Goal: Communication & Community: Participate in discussion

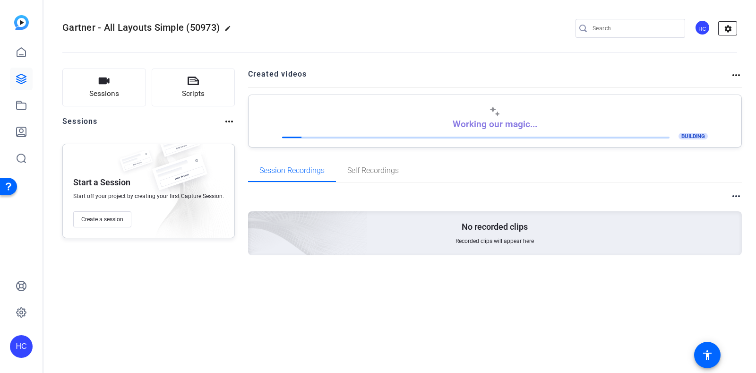
click at [736, 30] on mat-icon "settings" at bounding box center [728, 29] width 19 height 14
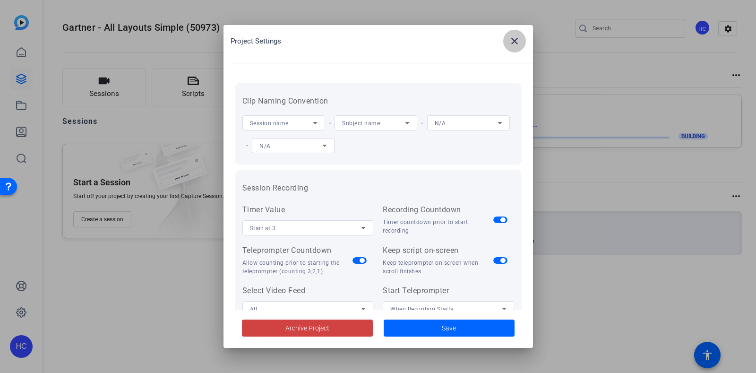
click at [513, 34] on span at bounding box center [514, 41] width 23 height 23
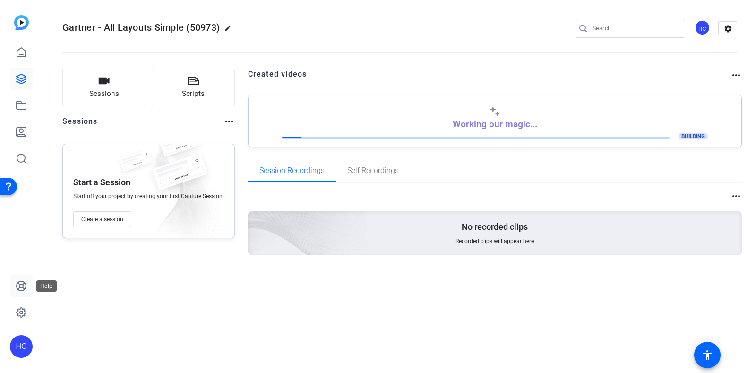
click at [26, 294] on link at bounding box center [21, 286] width 23 height 23
click at [26, 104] on icon at bounding box center [21, 105] width 11 height 11
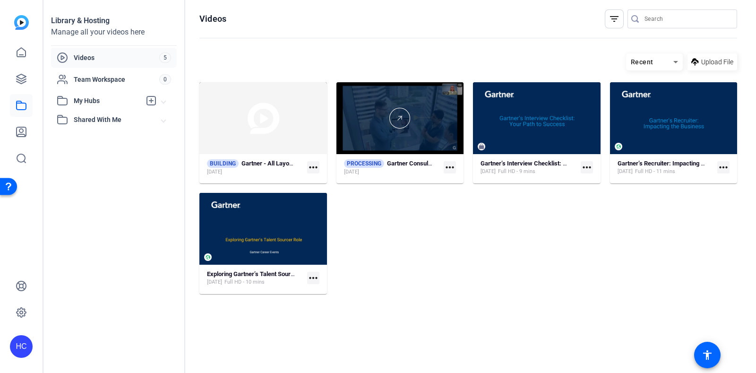
click at [434, 125] on div at bounding box center [400, 118] width 128 height 21
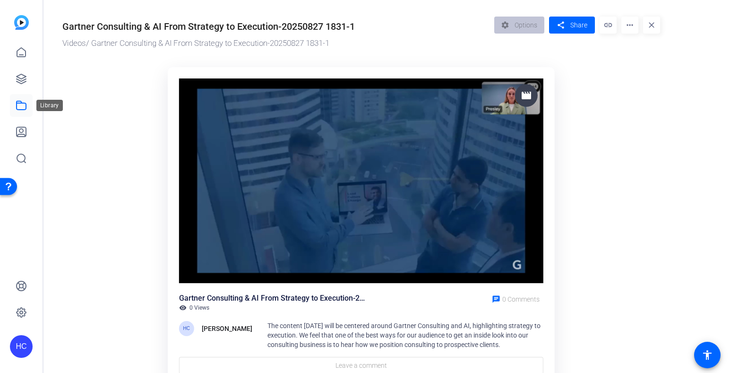
click at [25, 101] on icon at bounding box center [21, 105] width 11 height 11
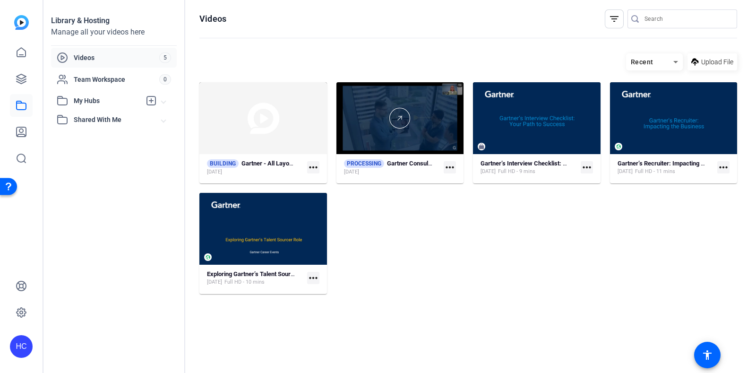
click at [425, 117] on div at bounding box center [400, 118] width 128 height 21
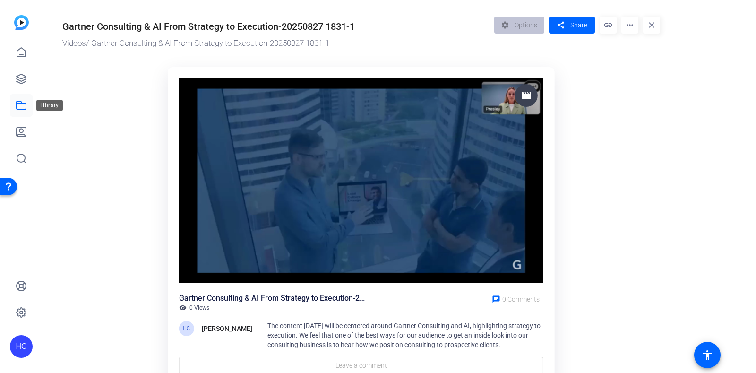
click at [29, 106] on link at bounding box center [21, 105] width 23 height 23
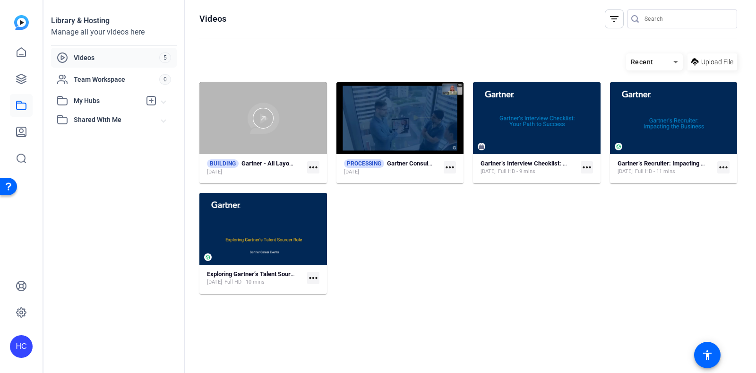
click at [286, 108] on div at bounding box center [263, 118] width 128 height 21
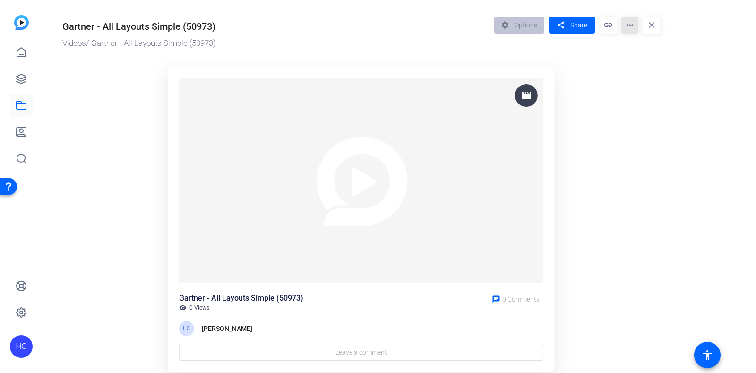
click at [626, 24] on mat-icon "more_horiz" at bounding box center [629, 25] width 17 height 17
click at [650, 51] on span "Edit in Creator" at bounding box center [648, 53] width 39 height 11
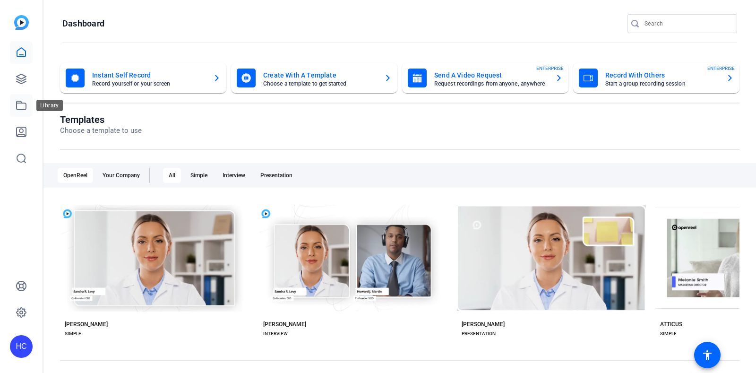
click at [16, 109] on icon at bounding box center [21, 105] width 11 height 11
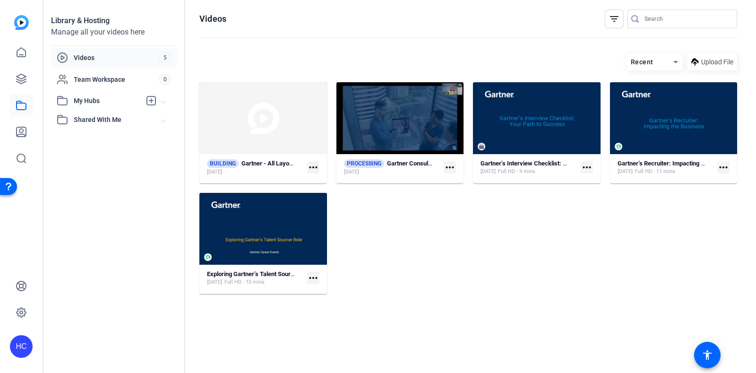
click at [554, 158] on mat-card "Gartner’s Interview Checklist: Your Path to Success Jun 18, 2025 Full HD - 9 mi…" at bounding box center [537, 132] width 128 height 101
click at [537, 161] on strong "Gartner’s Interview Checklist: Your Path to Success" at bounding box center [551, 163] width 140 height 7
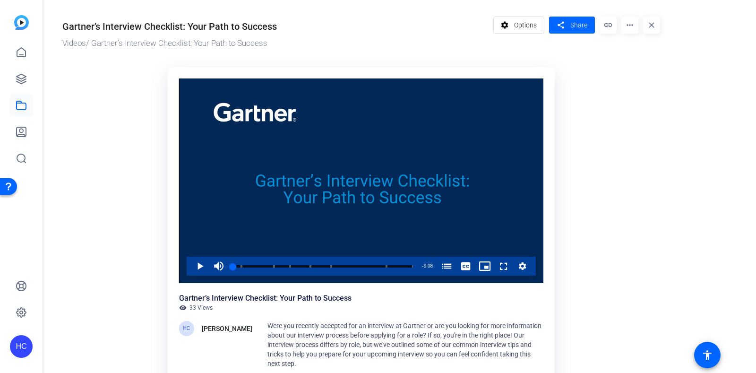
click at [630, 30] on mat-icon "more_horiz" at bounding box center [629, 25] width 17 height 17
click at [510, 19] on div at bounding box center [378, 186] width 756 height 373
click at [507, 25] on mat-icon "settings" at bounding box center [505, 25] width 12 height 18
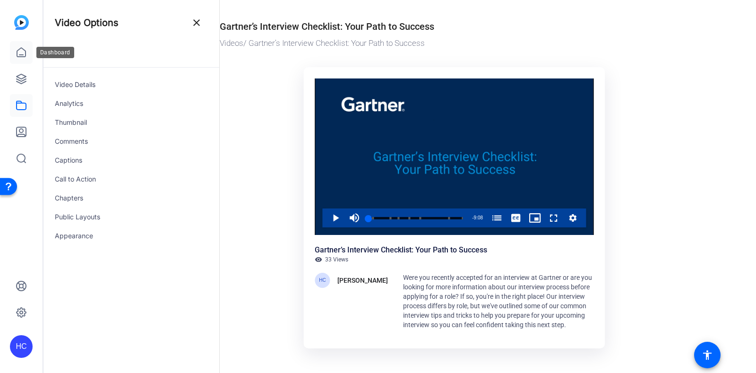
click at [16, 55] on icon at bounding box center [21, 52] width 11 height 11
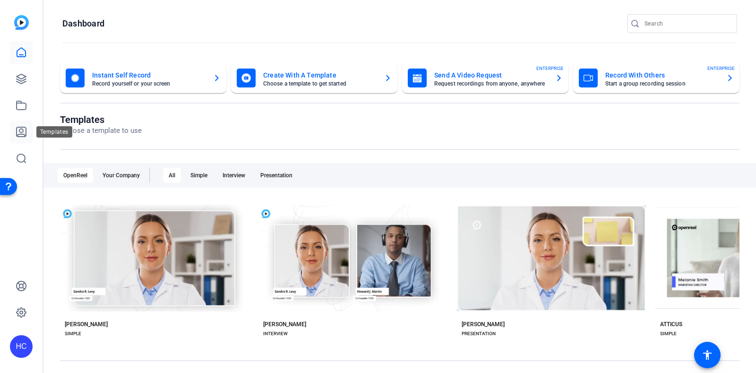
click at [21, 131] on icon at bounding box center [21, 131] width 11 height 11
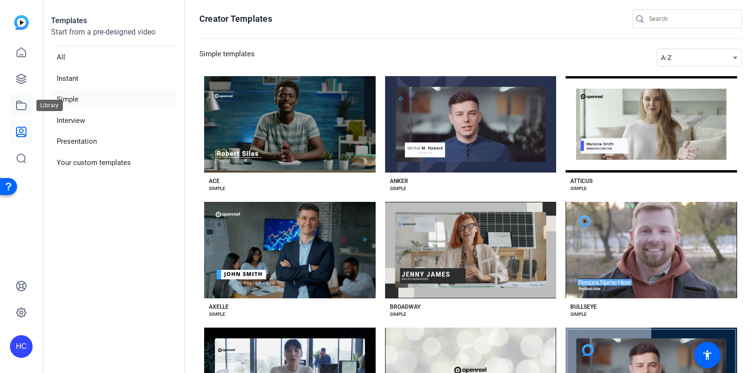
click at [22, 105] on icon at bounding box center [21, 105] width 11 height 11
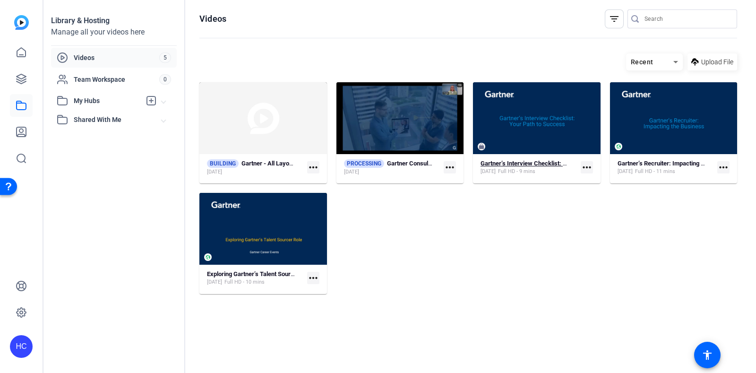
click at [534, 162] on strong "Gartner’s Interview Checklist: Your Path to Success" at bounding box center [551, 163] width 140 height 7
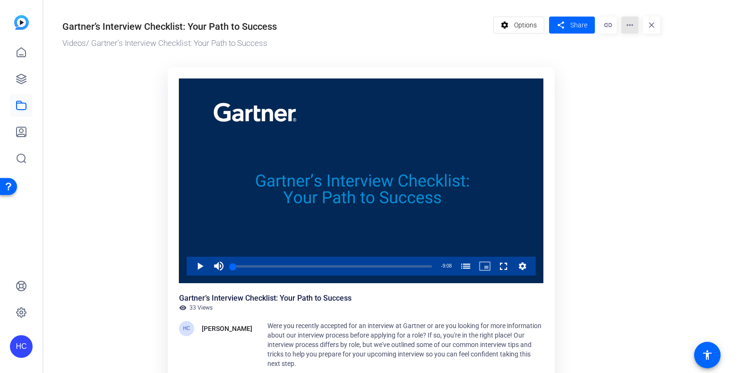
click at [629, 27] on mat-icon "more_horiz" at bounding box center [629, 25] width 17 height 17
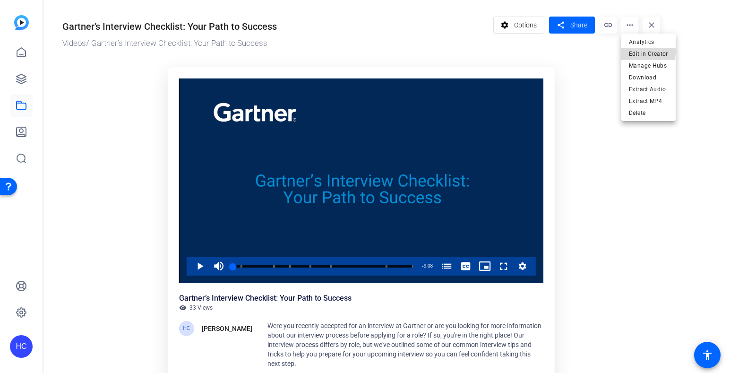
click at [640, 51] on span "Edit in Creator" at bounding box center [648, 53] width 39 height 11
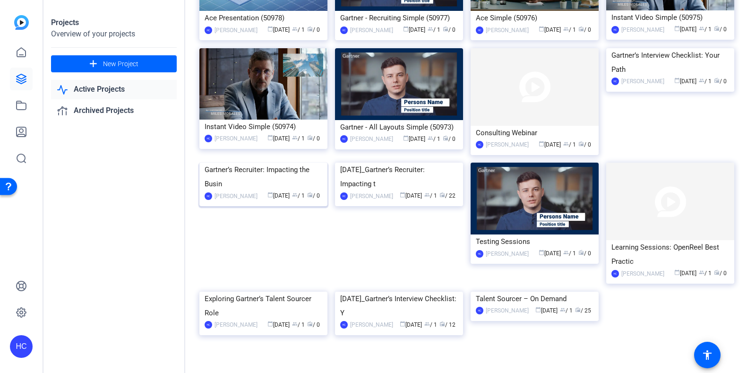
scroll to position [132, 0]
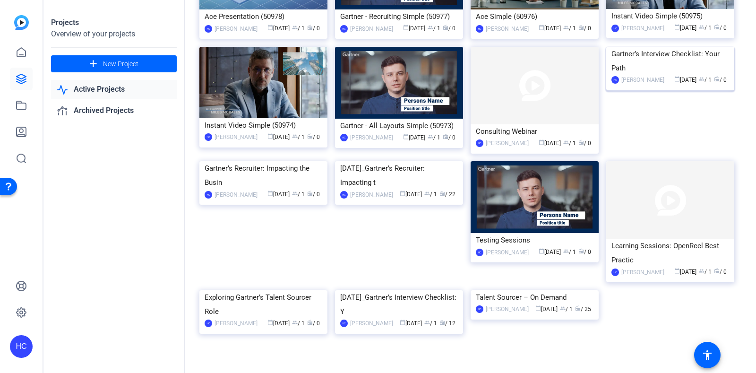
click at [664, 75] on div "Gartner’s Interview Checklist: Your Path" at bounding box center [671, 61] width 118 height 28
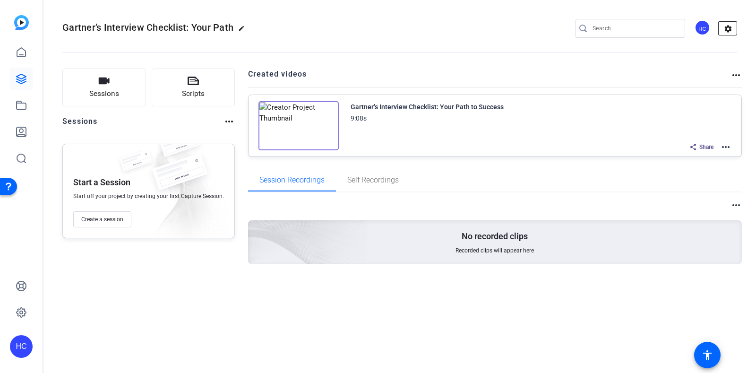
click at [728, 34] on mat-icon "settings" at bounding box center [728, 29] width 19 height 14
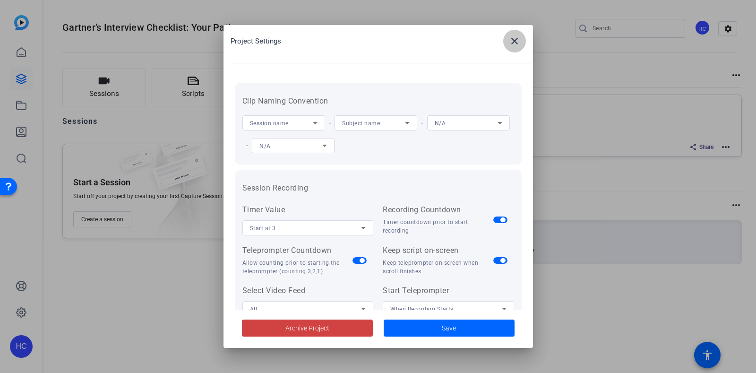
click at [510, 38] on mat-icon "close" at bounding box center [514, 40] width 11 height 11
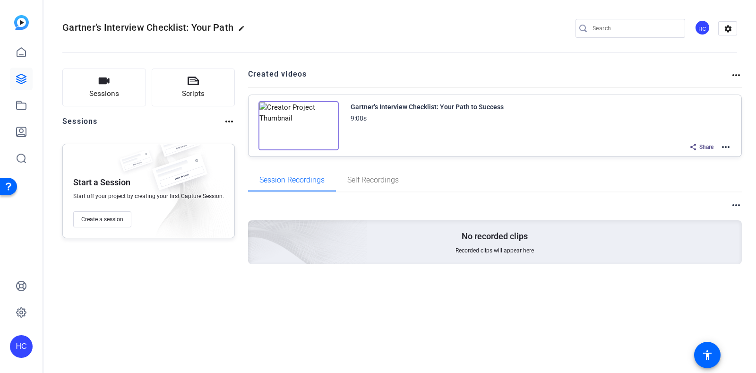
click at [737, 72] on mat-icon "more_horiz" at bounding box center [736, 74] width 11 height 11
click at [729, 29] on div at bounding box center [378, 186] width 756 height 373
click at [729, 29] on mat-icon "settings" at bounding box center [728, 29] width 19 height 14
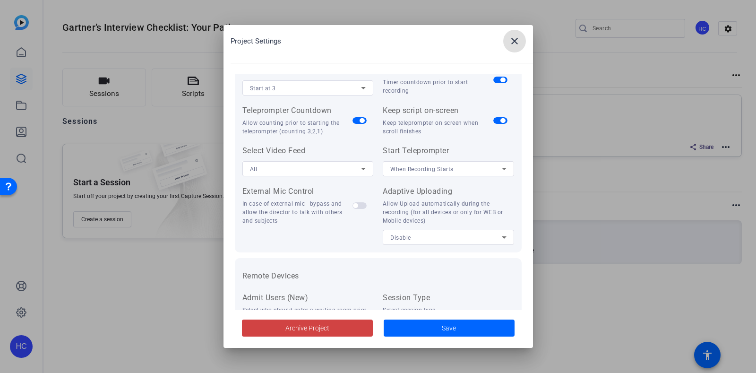
scroll to position [195, 0]
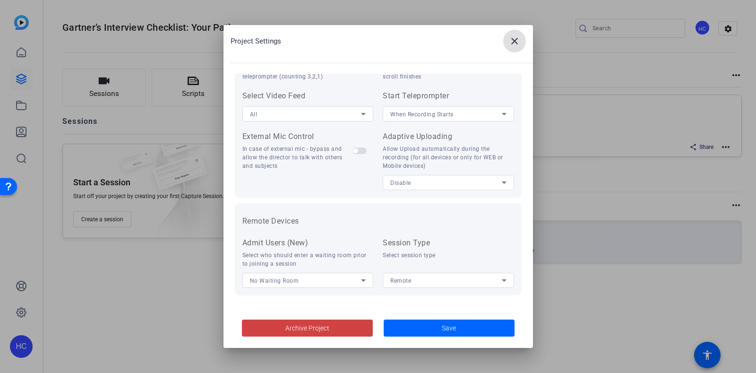
click at [519, 46] on mat-icon "close" at bounding box center [514, 40] width 11 height 11
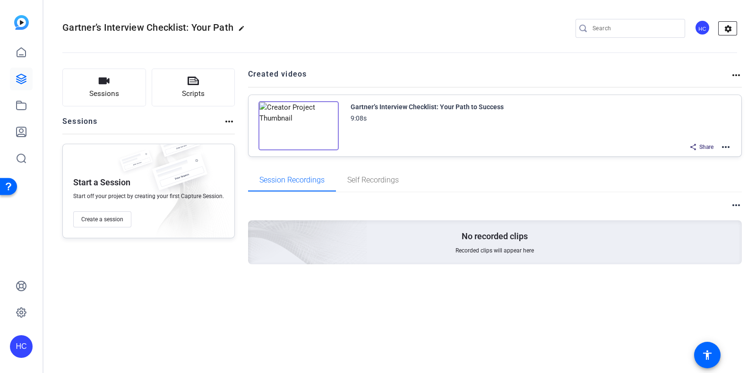
click at [737, 26] on mat-icon "settings" at bounding box center [728, 29] width 19 height 14
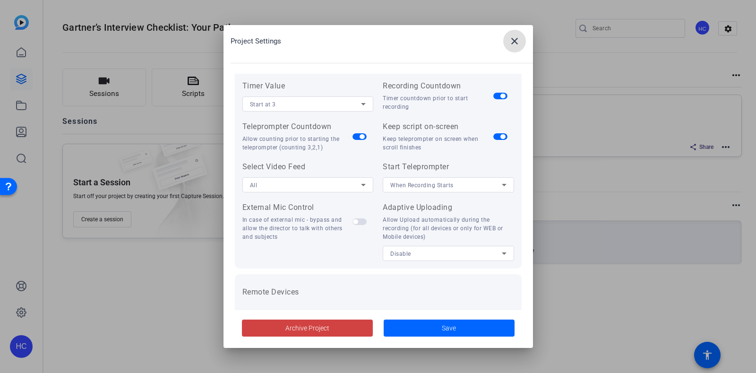
scroll to position [125, 0]
click at [119, 82] on div at bounding box center [378, 186] width 756 height 373
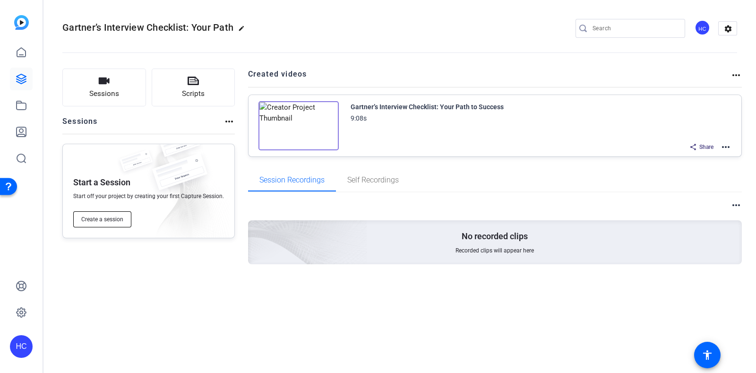
click at [112, 216] on span "Create a session" at bounding box center [102, 219] width 42 height 8
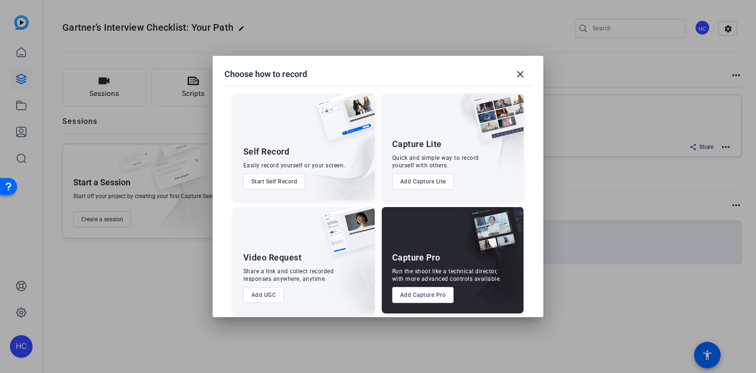
scroll to position [5, 0]
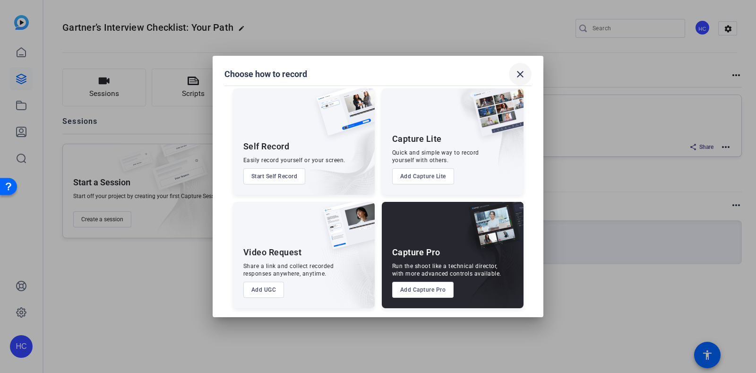
click at [519, 72] on mat-icon "close" at bounding box center [520, 74] width 11 height 11
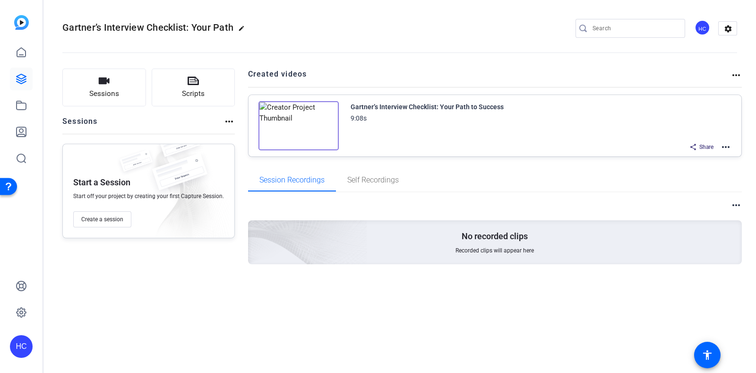
click at [144, 287] on div "Sessions Scripts Sessions more_horiz Start a Session Start off your project by …" at bounding box center [148, 182] width 172 height 226
click at [106, 106] on div "Sessions Scripts Sessions more_horiz Start a Session Start off your project by …" at bounding box center [148, 182] width 172 height 226
click at [112, 84] on button "Sessions" at bounding box center [104, 88] width 84 height 38
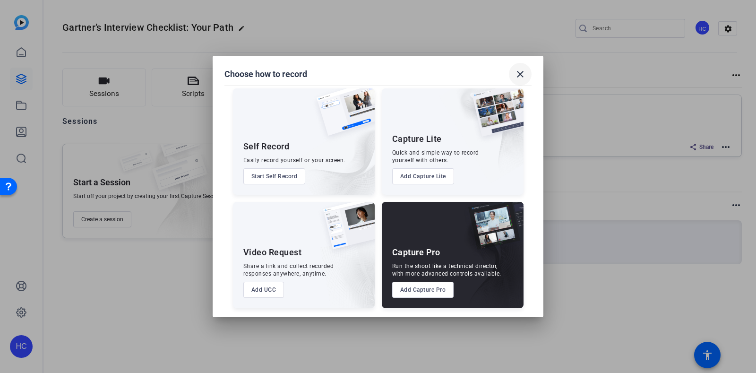
click at [529, 69] on span at bounding box center [520, 74] width 23 height 23
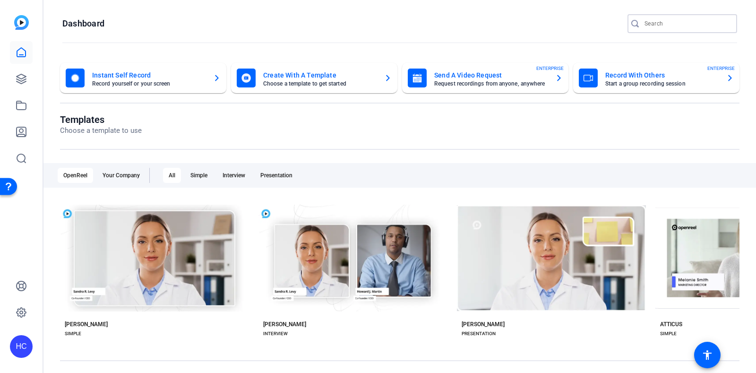
click at [646, 27] on input "Search" at bounding box center [687, 23] width 85 height 11
click at [22, 78] on icon at bounding box center [21, 78] width 11 height 11
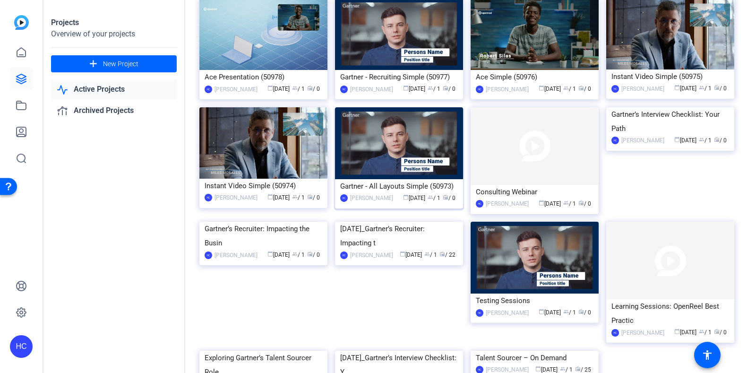
scroll to position [80, 0]
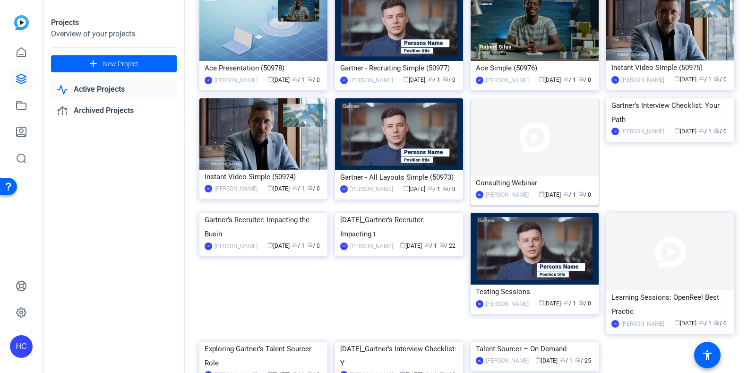
click at [543, 143] on img at bounding box center [535, 137] width 128 height 78
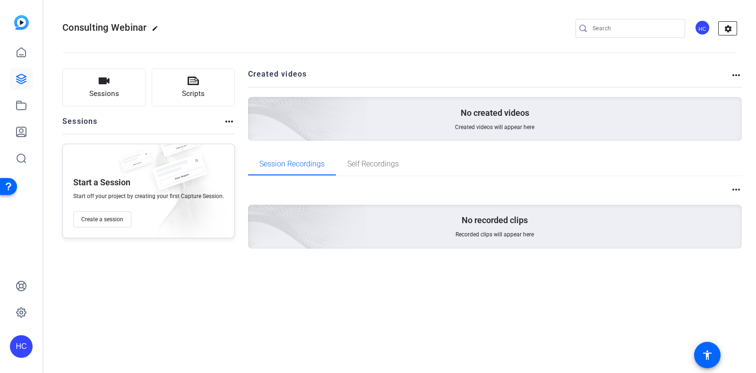
click at [722, 23] on mat-icon "settings" at bounding box center [728, 29] width 19 height 14
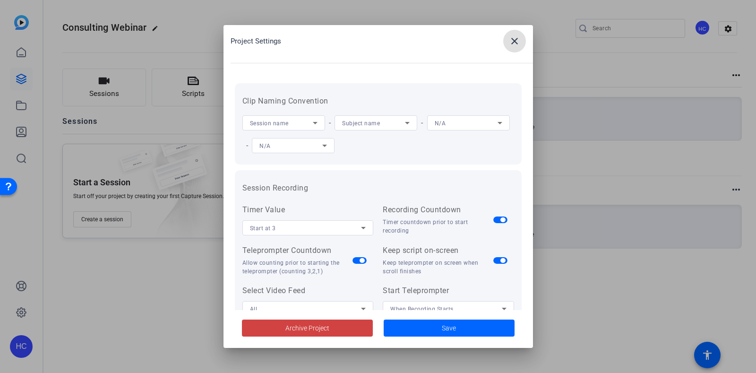
click at [510, 44] on mat-icon "close" at bounding box center [514, 40] width 11 height 11
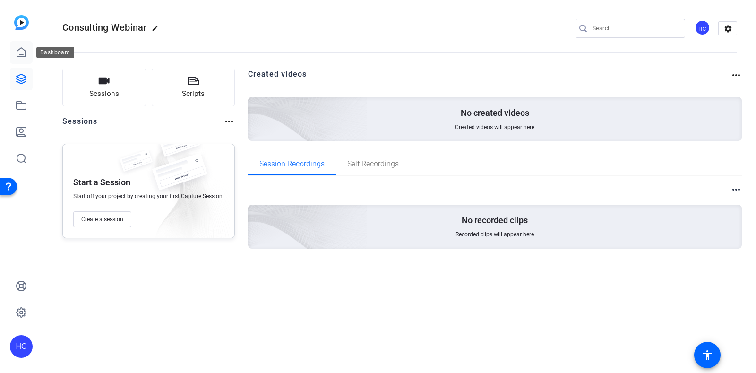
click at [24, 51] on icon at bounding box center [21, 52] width 11 height 11
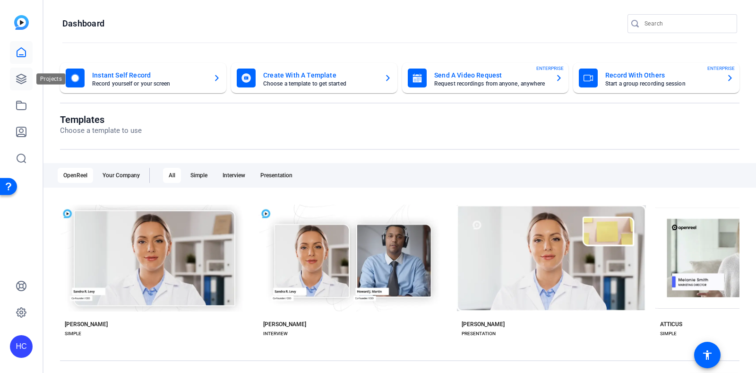
click at [17, 76] on icon at bounding box center [21, 78] width 9 height 9
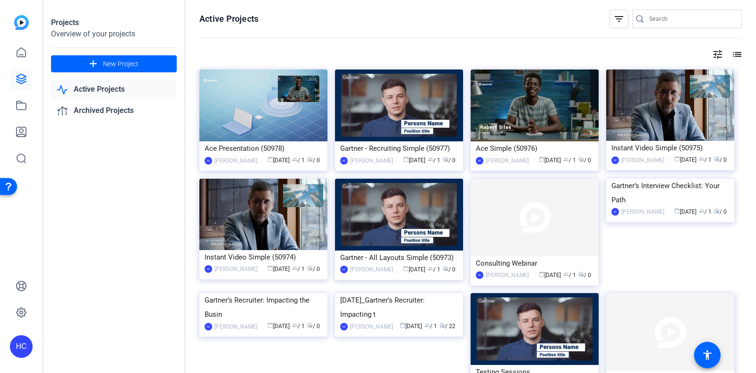
click at [150, 91] on link "Active Projects" at bounding box center [114, 89] width 126 height 19
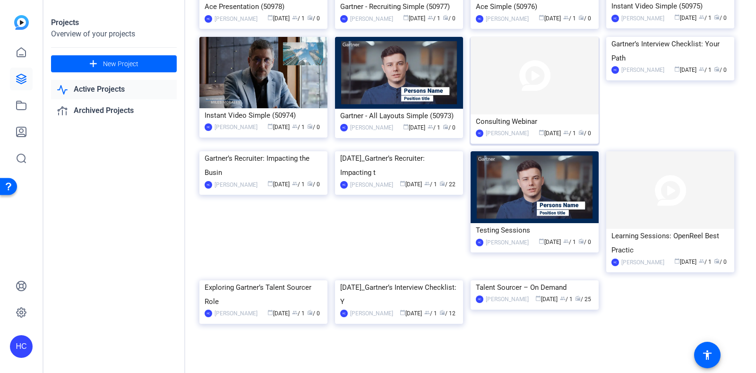
scroll to position [142, 0]
click at [656, 65] on div "Gartner’s Interview Checklist: Your Path" at bounding box center [671, 50] width 118 height 28
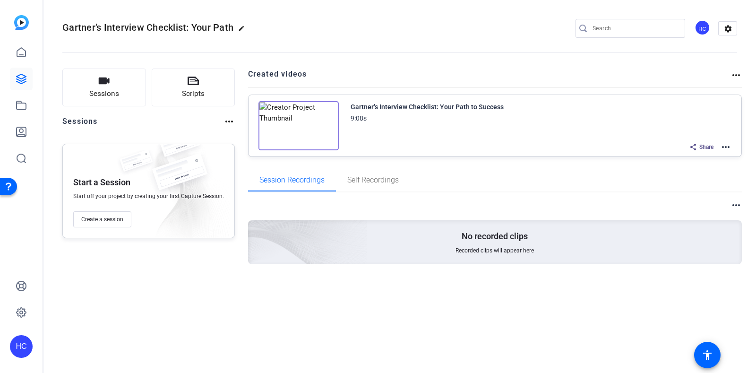
click at [728, 149] on mat-icon "more_horiz" at bounding box center [725, 146] width 11 height 11
click at [416, 305] on div at bounding box center [378, 186] width 756 height 373
click at [373, 181] on span "Self Recordings" at bounding box center [373, 180] width 52 height 8
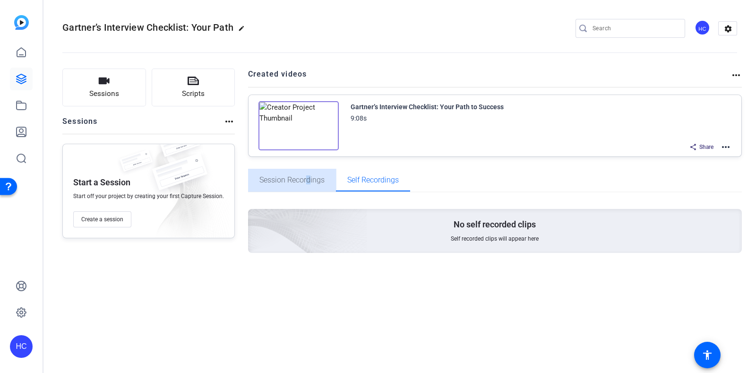
click at [307, 177] on span "Session Recordings" at bounding box center [291, 180] width 65 height 8
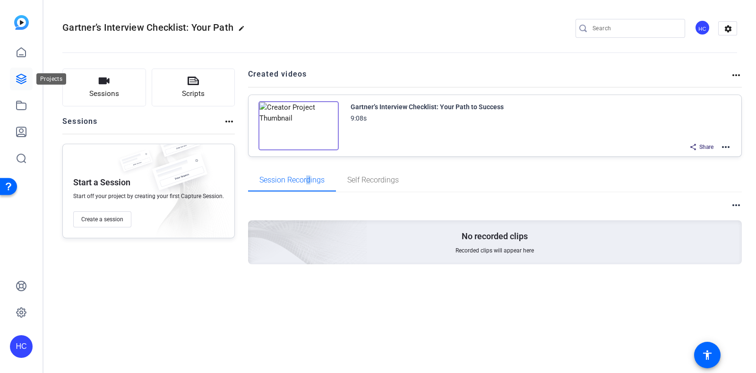
click at [19, 82] on icon at bounding box center [21, 78] width 11 height 11
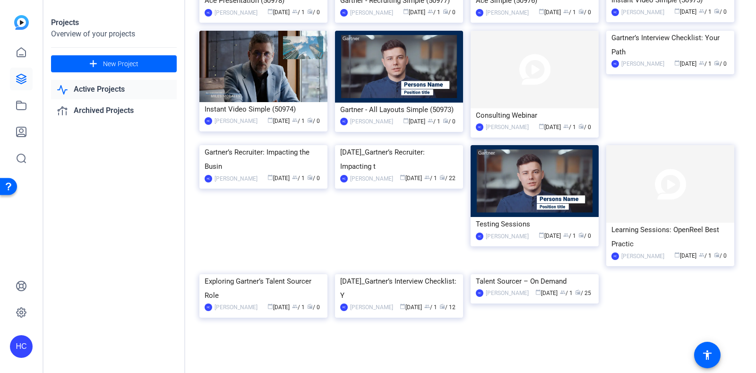
scroll to position [265, 0]
click at [362, 274] on div "6.18.25_Gartner’s Interview Checklist: Y" at bounding box center [399, 288] width 118 height 28
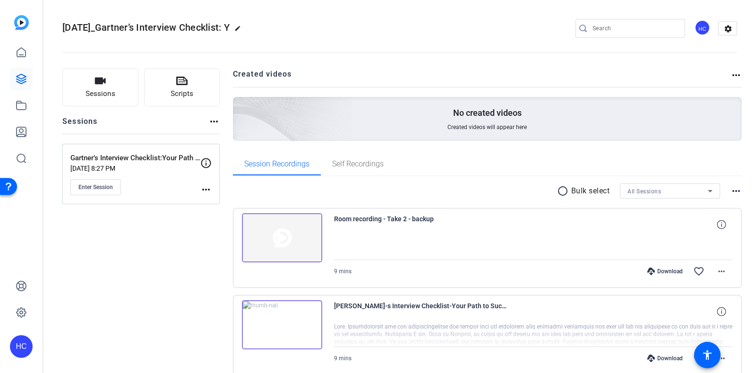
click at [731, 190] on mat-icon "more_horiz" at bounding box center [736, 190] width 11 height 11
click at [440, 171] on div at bounding box center [378, 186] width 756 height 373
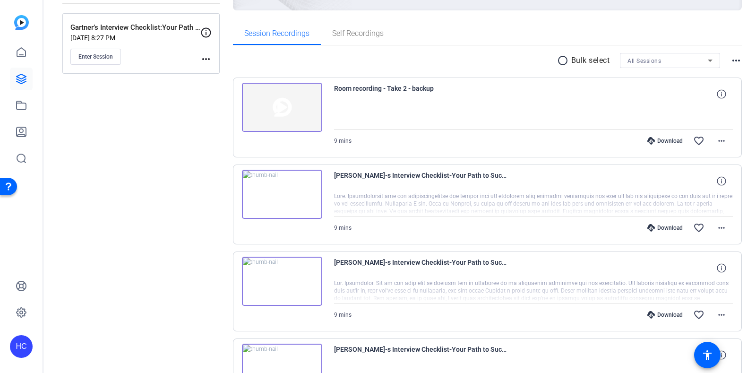
scroll to position [133, 0]
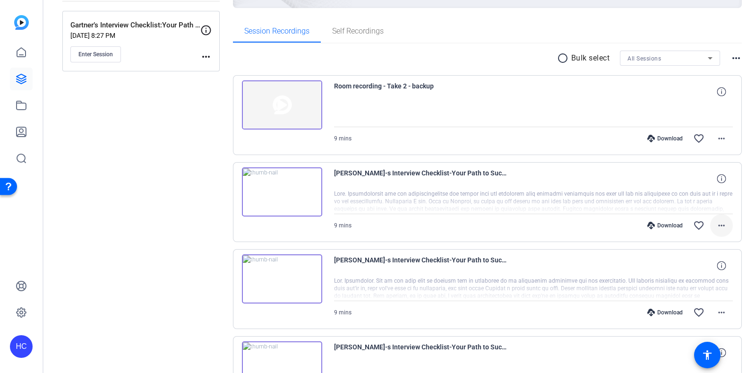
click at [717, 228] on mat-icon "more_horiz" at bounding box center [721, 225] width 11 height 11
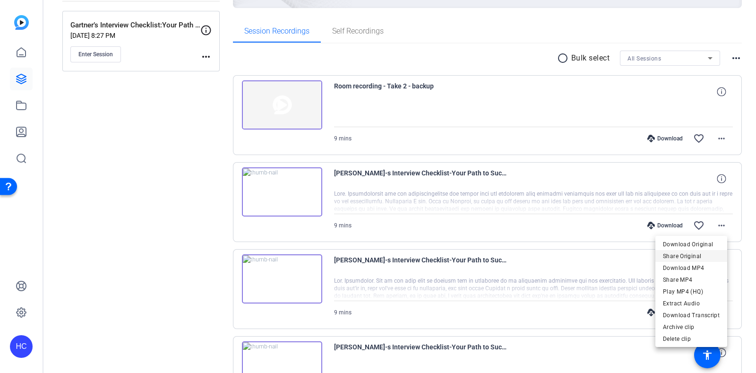
drag, startPoint x: 696, startPoint y: 282, endPoint x: 698, endPoint y: 258, distance: 23.8
click at [698, 258] on div "Download Original Share Original Download MP4 Share MP4 Play MP4 (HQ) Extract A…" at bounding box center [691, 279] width 72 height 83
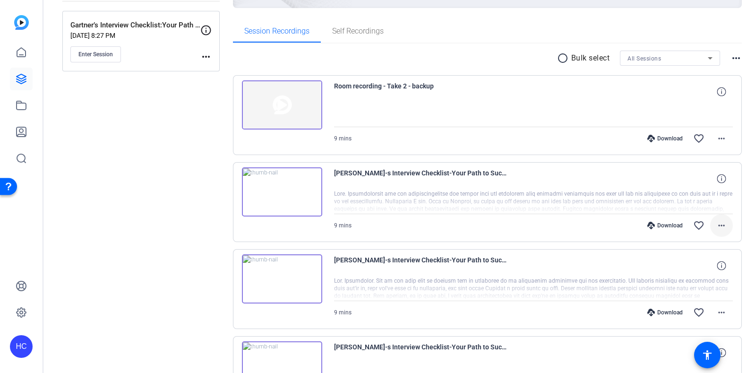
click at [716, 228] on mat-icon "more_horiz" at bounding box center [721, 225] width 11 height 11
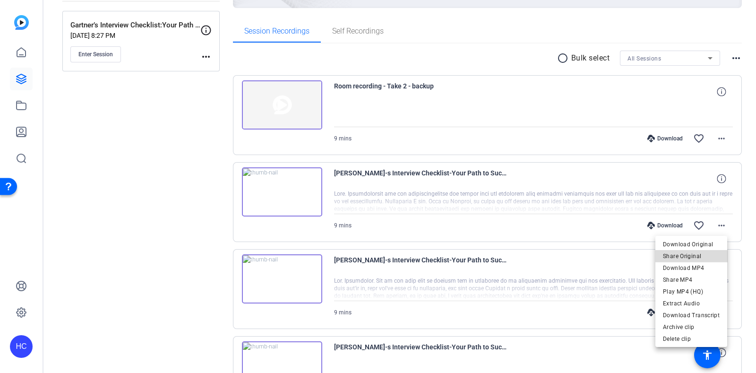
click at [702, 256] on span "Share Original" at bounding box center [691, 255] width 57 height 11
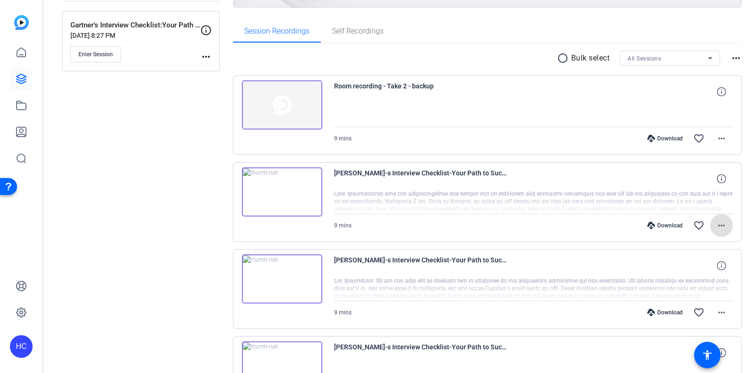
click at [719, 225] on mat-icon "more_horiz" at bounding box center [721, 225] width 11 height 11
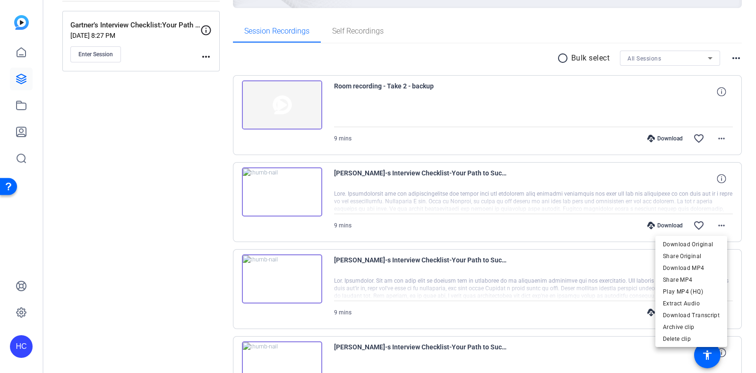
click at [719, 180] on div at bounding box center [378, 186] width 756 height 373
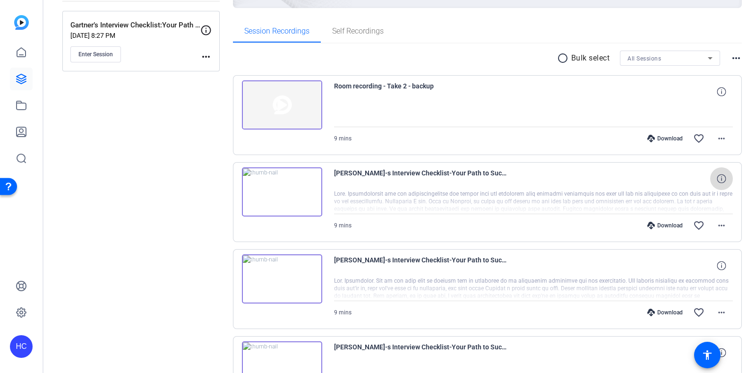
click at [710, 181] on span at bounding box center [721, 178] width 23 height 23
click at [718, 178] on mat-icon "close" at bounding box center [721, 179] width 11 height 12
click at [717, 228] on mat-icon "more_horiz" at bounding box center [721, 225] width 11 height 11
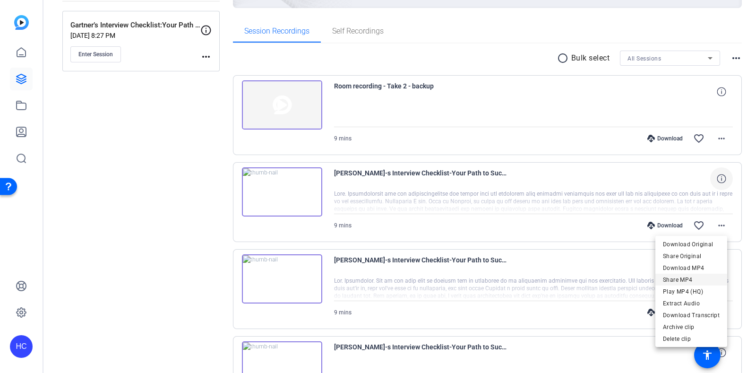
click at [694, 279] on span "Share MP4" at bounding box center [691, 279] width 57 height 11
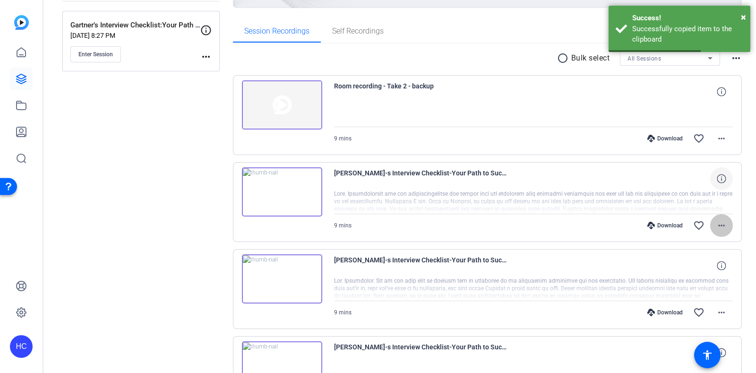
click at [717, 225] on mat-icon "more_horiz" at bounding box center [721, 225] width 11 height 11
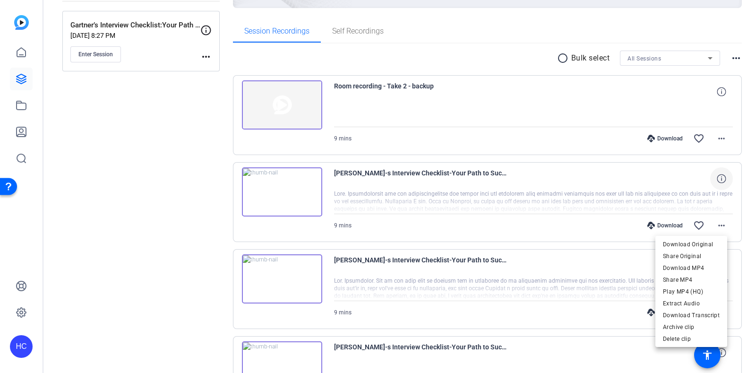
click at [422, 226] on div at bounding box center [378, 186] width 756 height 373
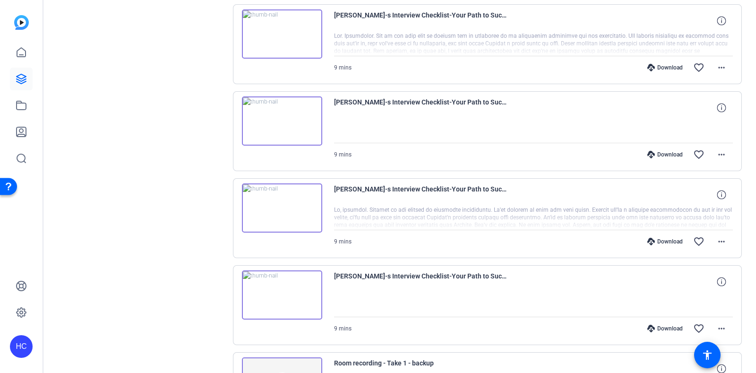
scroll to position [0, 0]
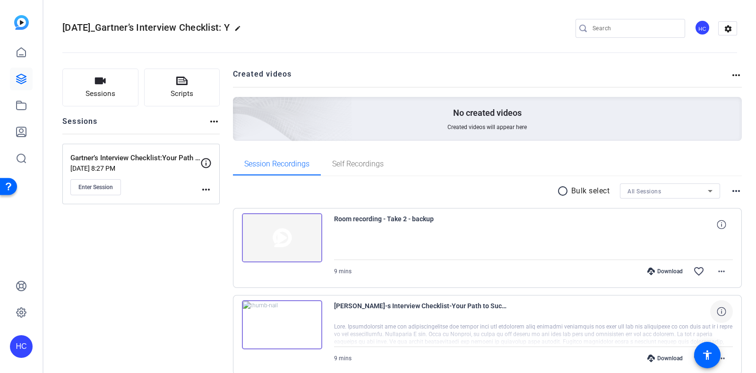
click at [731, 191] on mat-icon "more_horiz" at bounding box center [736, 190] width 11 height 11
click at [729, 72] on div at bounding box center [378, 186] width 756 height 373
click at [731, 76] on mat-icon "more_horiz" at bounding box center [736, 74] width 11 height 11
click at [722, 28] on div at bounding box center [378, 186] width 756 height 373
click at [722, 28] on mat-icon "settings" at bounding box center [728, 29] width 19 height 14
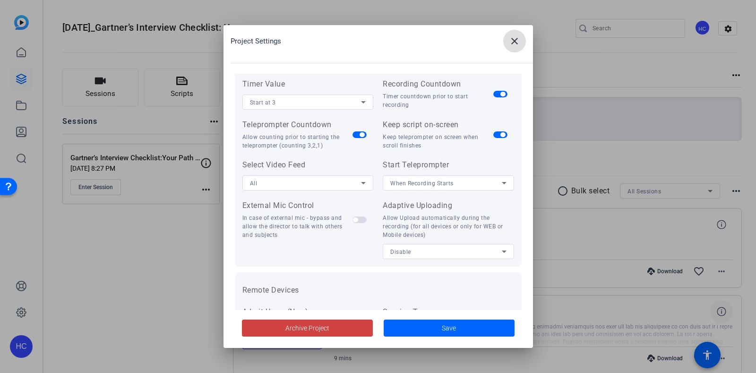
scroll to position [195, 0]
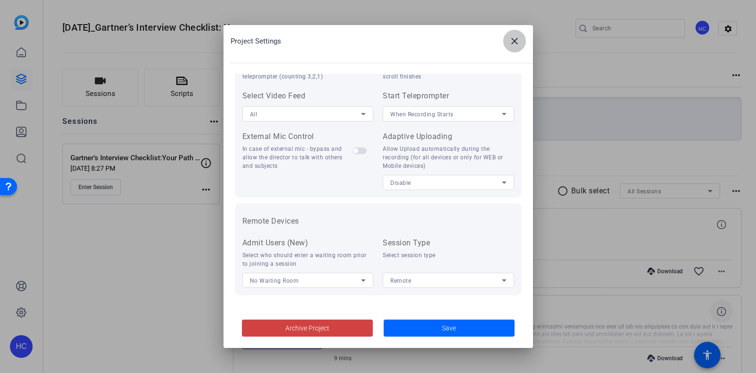
click at [517, 30] on span at bounding box center [514, 41] width 23 height 23
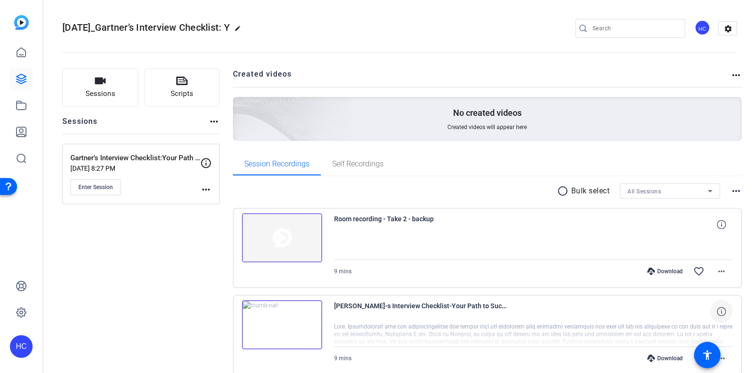
click at [203, 187] on mat-icon "more_horiz" at bounding box center [205, 189] width 11 height 11
click at [208, 161] on div at bounding box center [378, 186] width 756 height 373
click at [203, 162] on icon at bounding box center [205, 162] width 11 height 11
click at [207, 162] on icon at bounding box center [205, 162] width 11 height 11
click at [208, 154] on div "Gartner’s Interview Checklist:Your Path to Success Jun 16, 2025 @ 8:27 PM Enter…" at bounding box center [140, 174] width 157 height 60
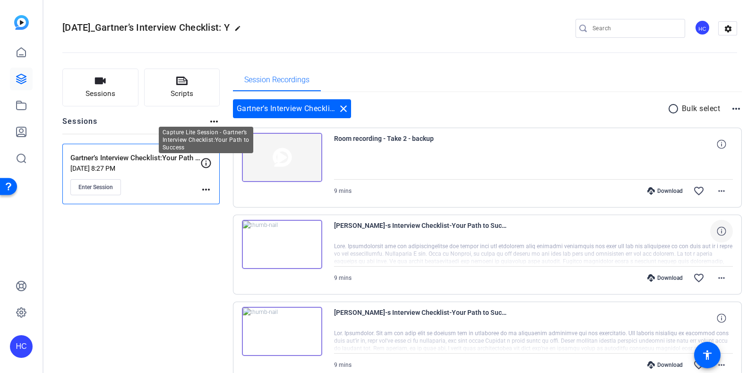
click at [204, 166] on icon at bounding box center [206, 163] width 10 height 10
click at [206, 159] on icon at bounding box center [205, 162] width 11 height 11
click at [731, 106] on mat-icon "more_horiz" at bounding box center [736, 108] width 11 height 11
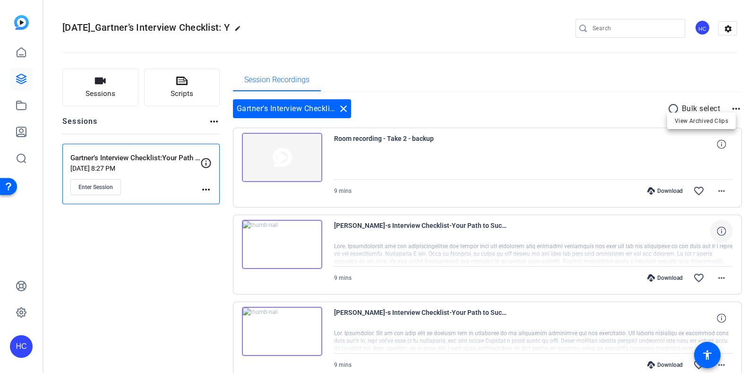
click at [465, 37] on div at bounding box center [378, 186] width 756 height 373
click at [343, 107] on mat-icon "close" at bounding box center [343, 108] width 11 height 11
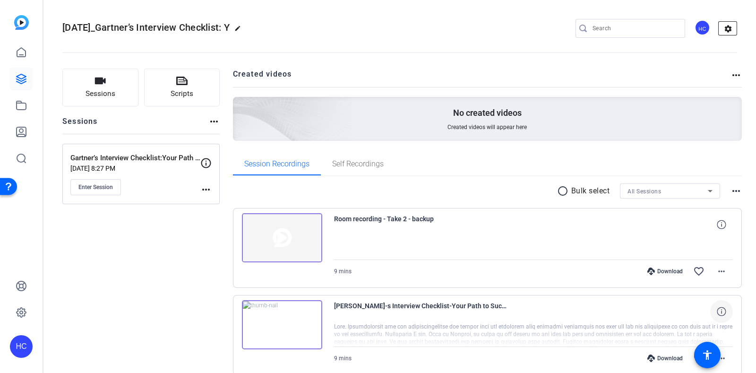
click at [719, 34] on mat-icon "settings" at bounding box center [728, 29] width 19 height 14
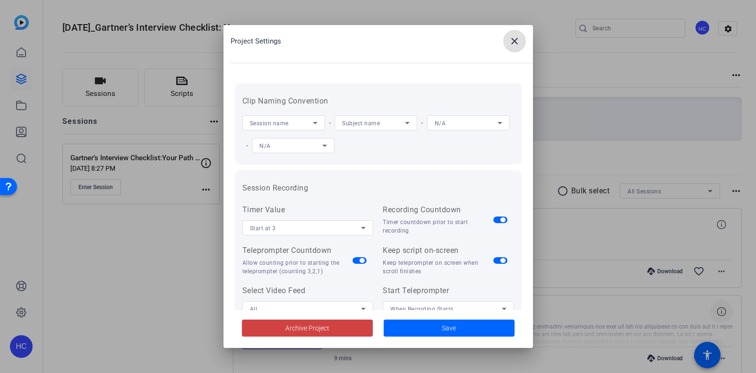
click at [513, 41] on mat-icon "close" at bounding box center [514, 40] width 11 height 11
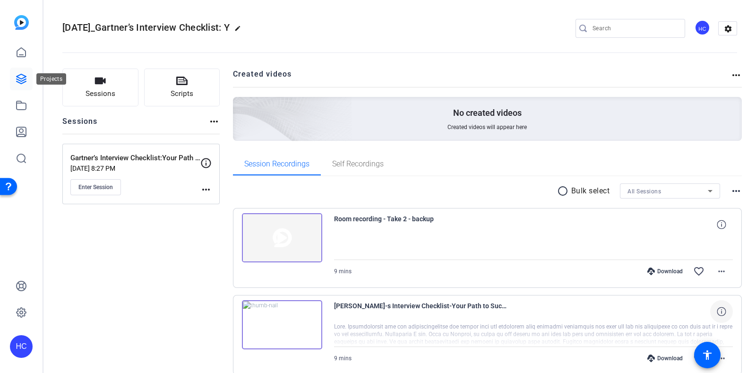
click at [21, 81] on icon at bounding box center [21, 78] width 9 height 9
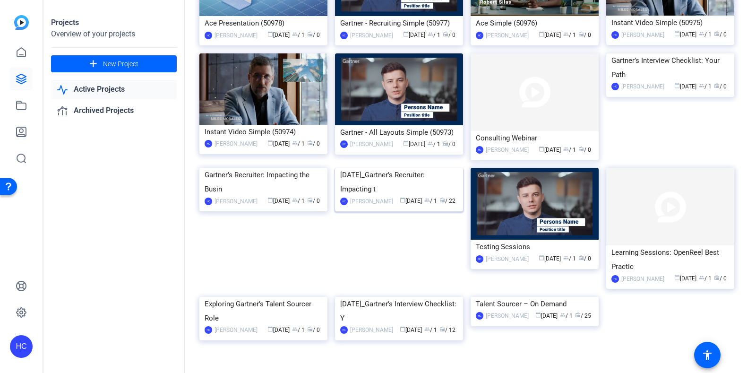
scroll to position [265, 0]
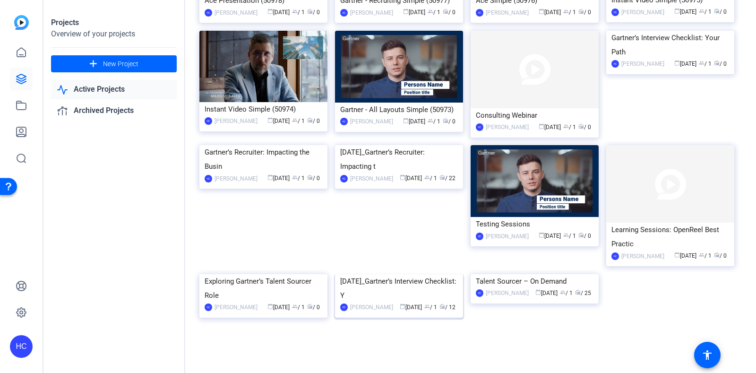
click at [419, 279] on div "6.18.25_Gartner’s Interview Checklist: Y" at bounding box center [399, 288] width 118 height 28
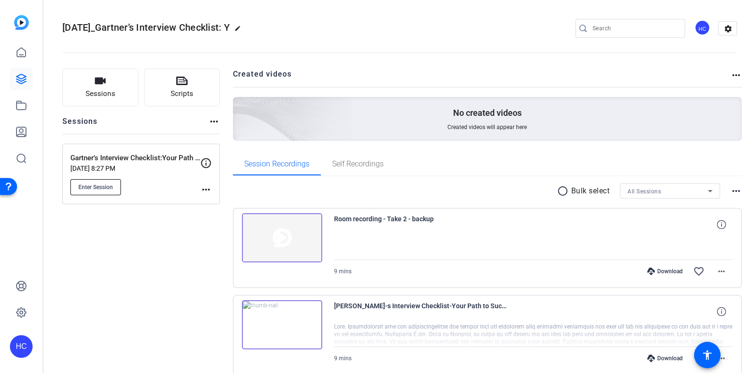
click at [105, 183] on span "Enter Session" at bounding box center [95, 187] width 34 height 8
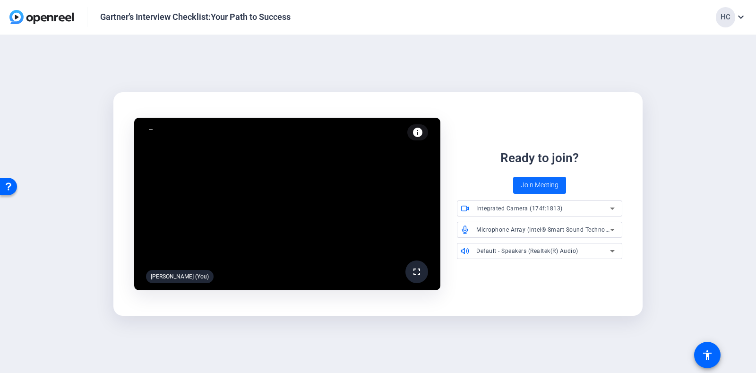
click at [551, 183] on span "Join Meeting" at bounding box center [540, 185] width 38 height 10
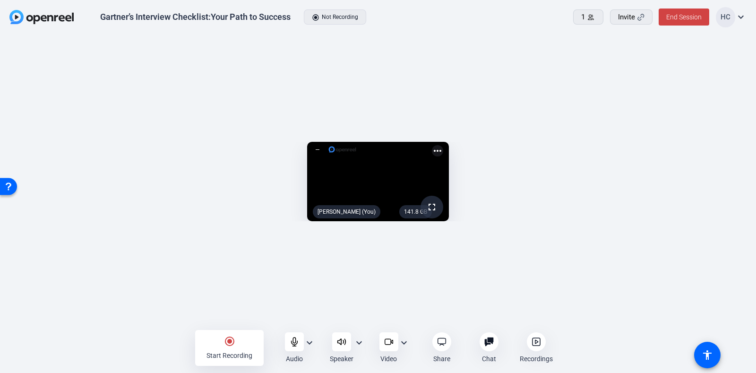
click at [636, 15] on div "Invite" at bounding box center [631, 17] width 26 height 11
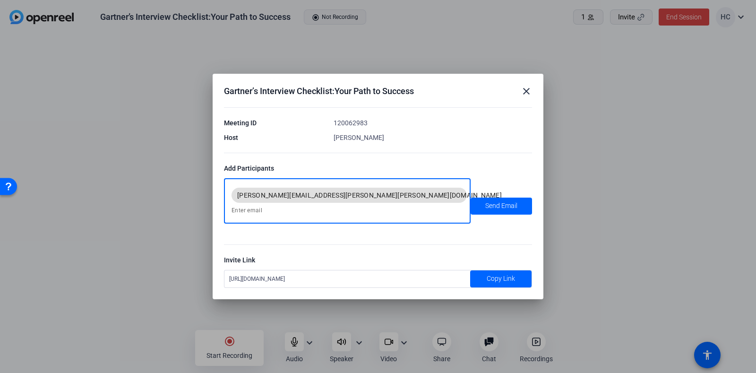
click at [0, 0] on input at bounding box center [0, 0] width 0 height 0
click at [464, 140] on div "[PERSON_NAME]" at bounding box center [433, 137] width 198 height 9
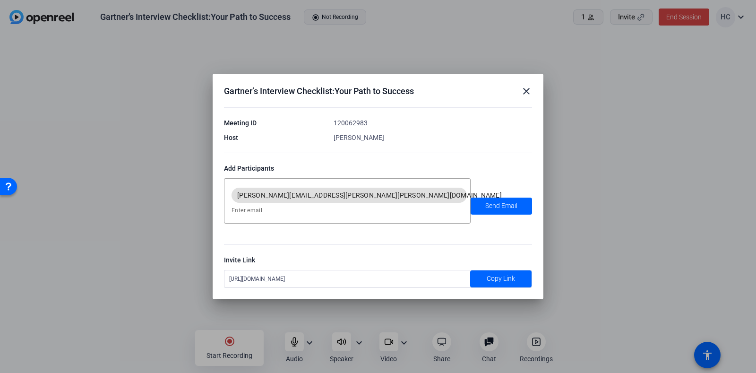
click at [530, 95] on mat-icon "close" at bounding box center [526, 91] width 11 height 11
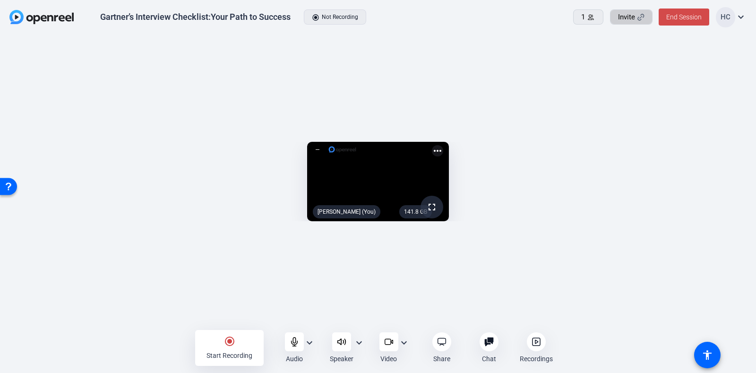
click at [696, 11] on span at bounding box center [684, 17] width 51 height 23
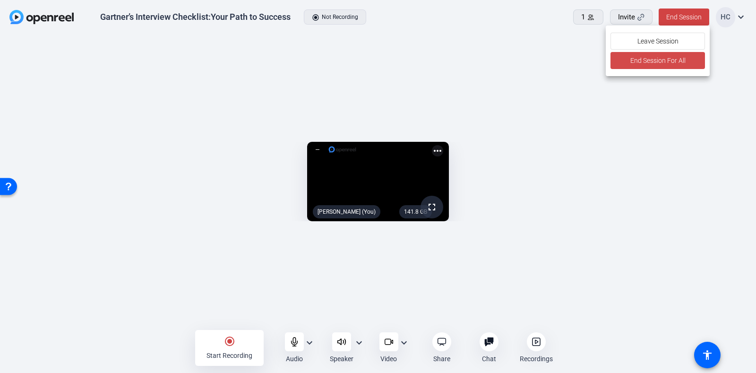
click at [671, 58] on span "End Session For All" at bounding box center [657, 60] width 55 height 11
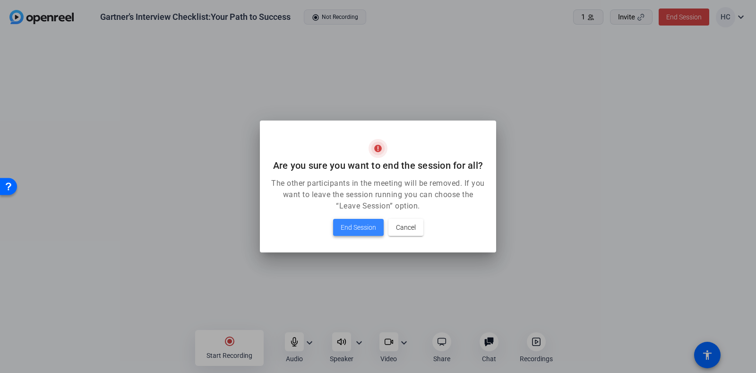
click at [0, 0] on span "End Session" at bounding box center [0, 0] width 0 height 0
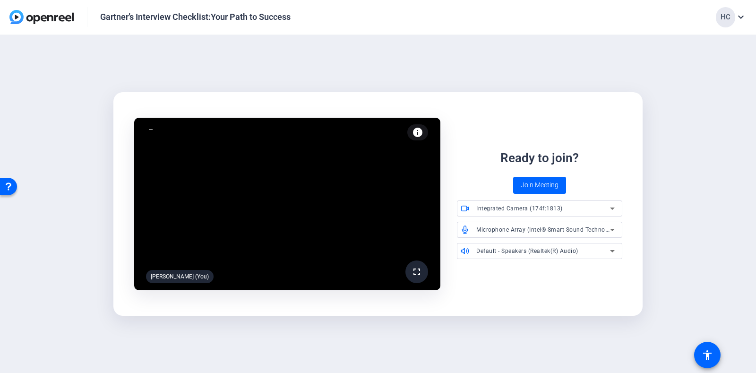
click at [49, 15] on img at bounding box center [41, 17] width 64 height 14
